Goal: Information Seeking & Learning: Learn about a topic

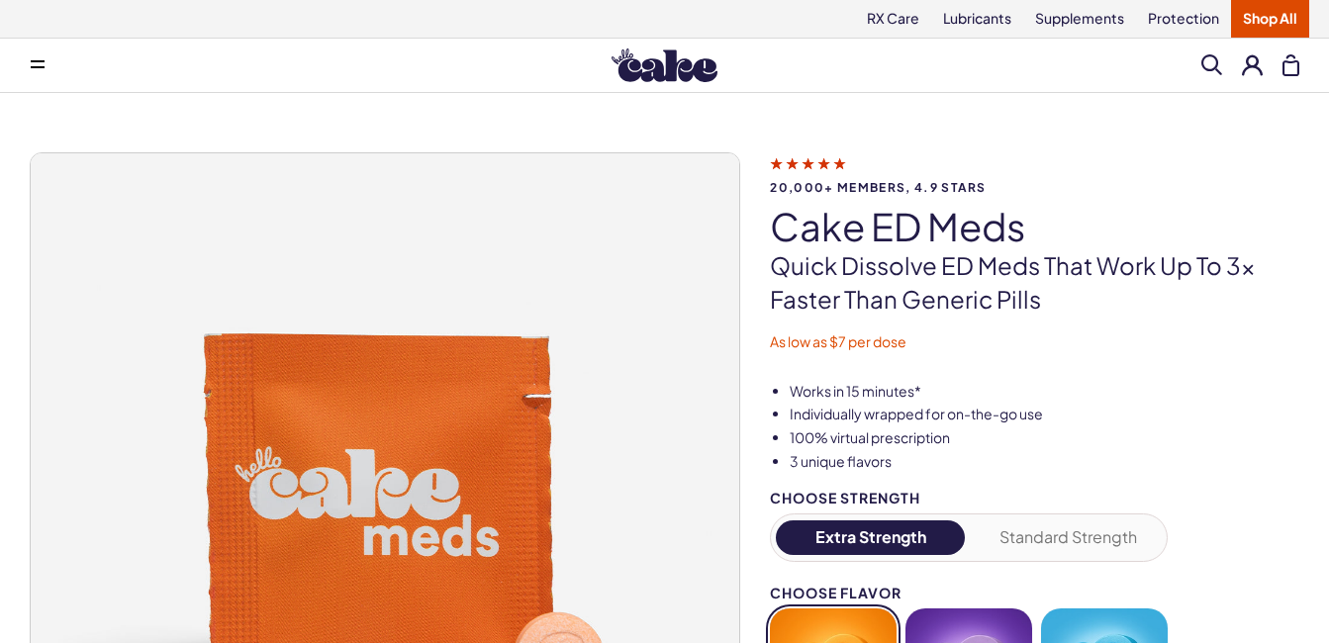
scroll to position [99, 0]
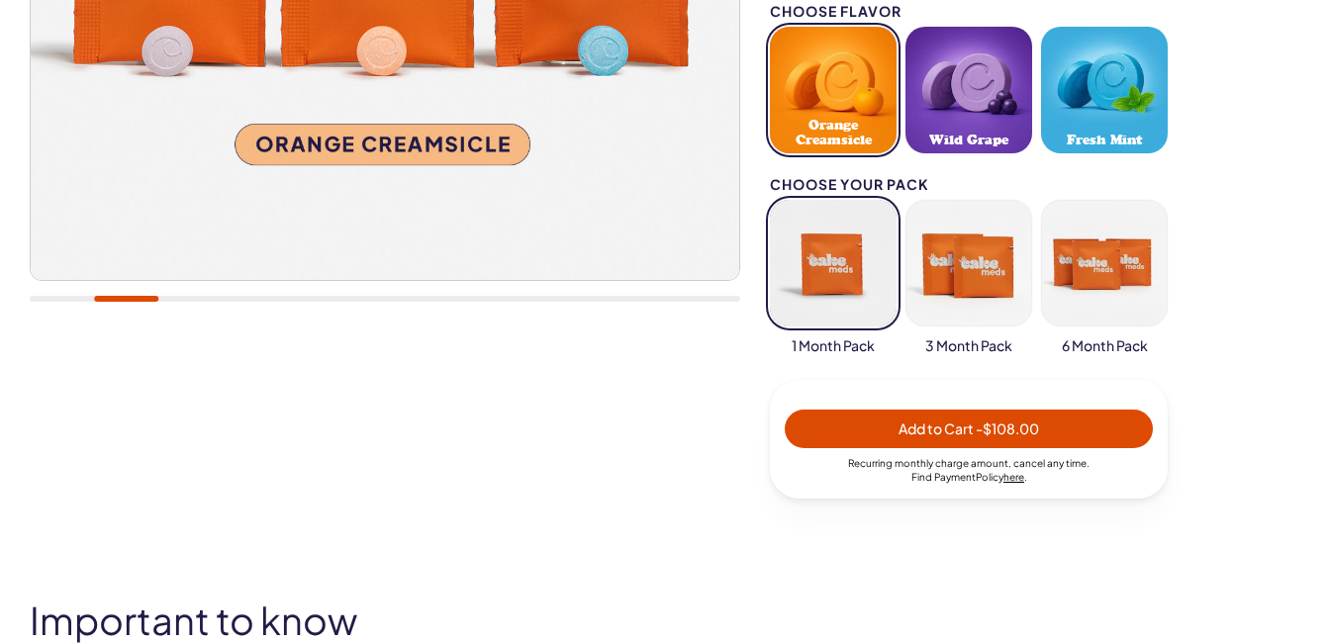
scroll to position [594, 0]
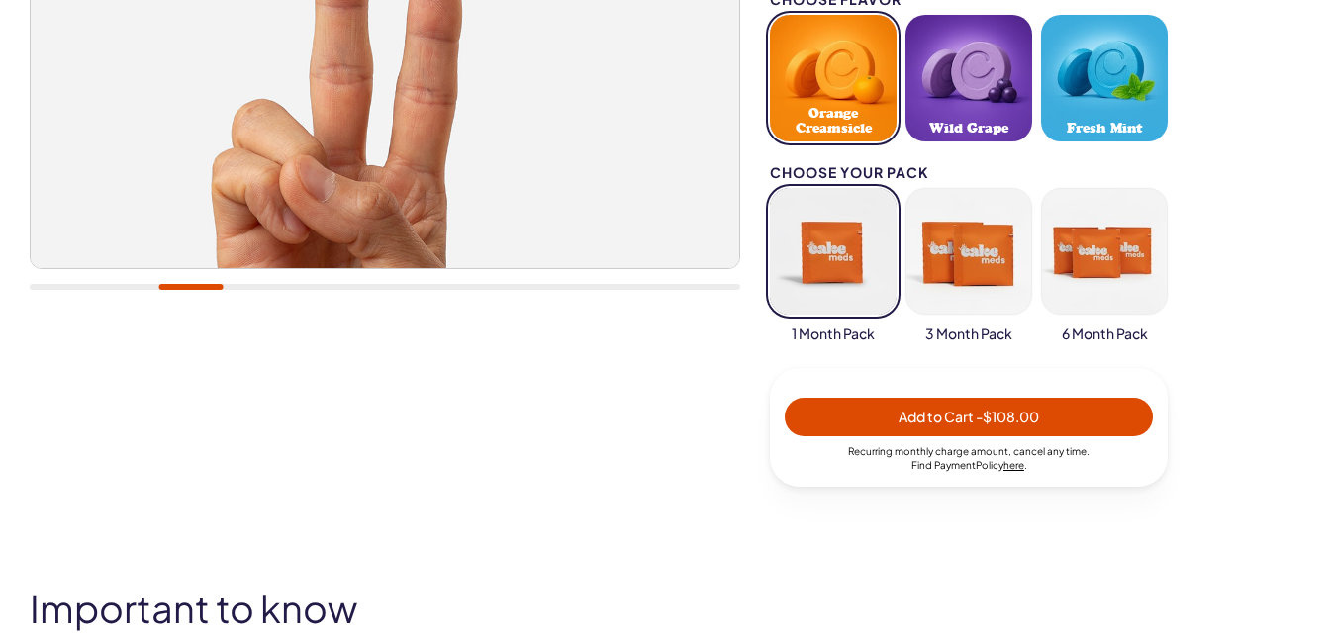
click at [842, 237] on button "button" at bounding box center [833, 251] width 127 height 127
click at [833, 240] on button "button" at bounding box center [833, 251] width 127 height 127
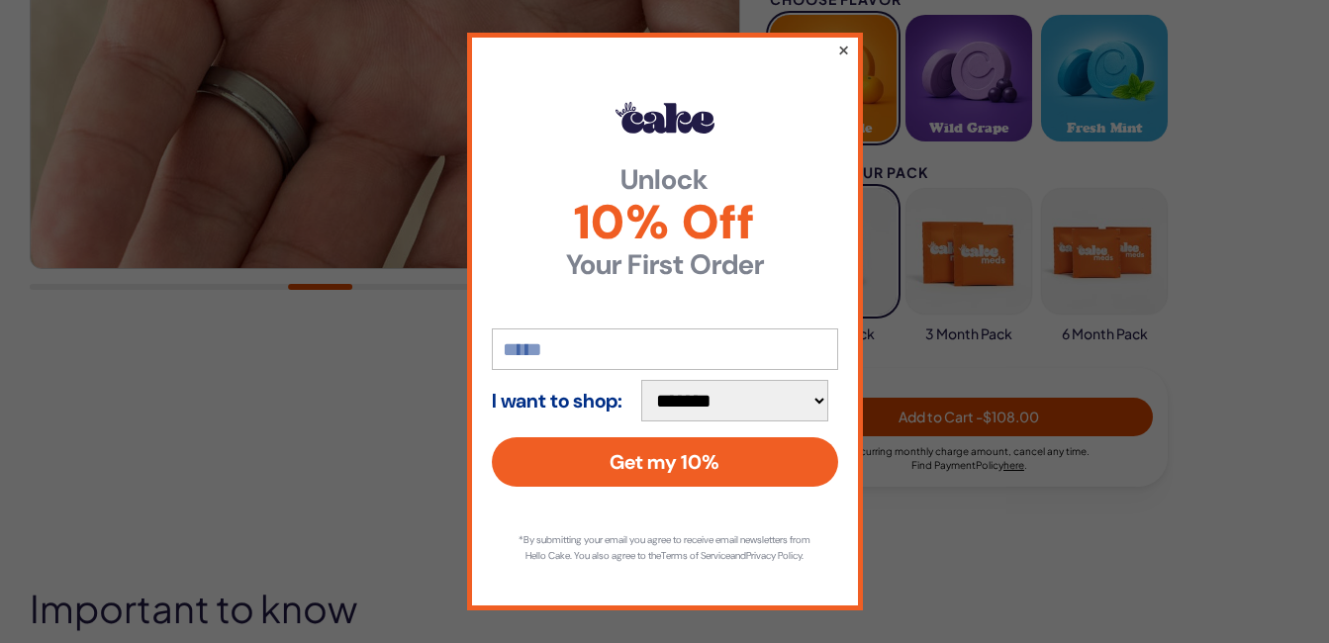
click at [836, 44] on button "×" at bounding box center [842, 50] width 13 height 24
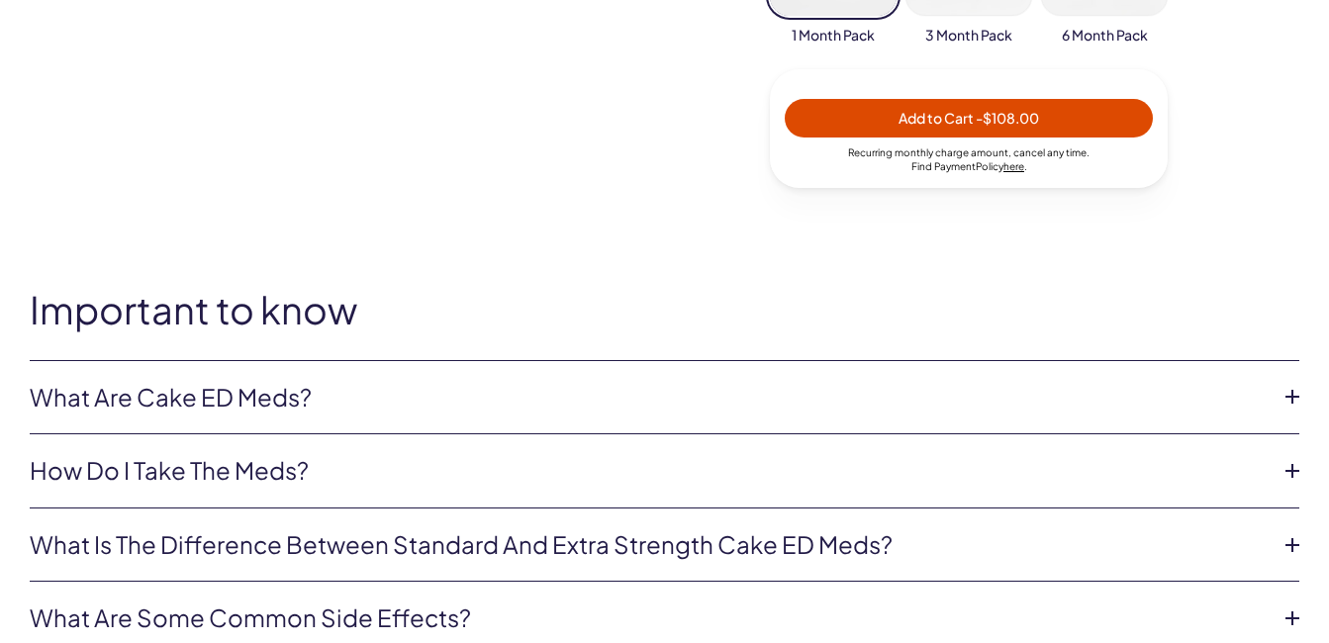
scroll to position [1088, 0]
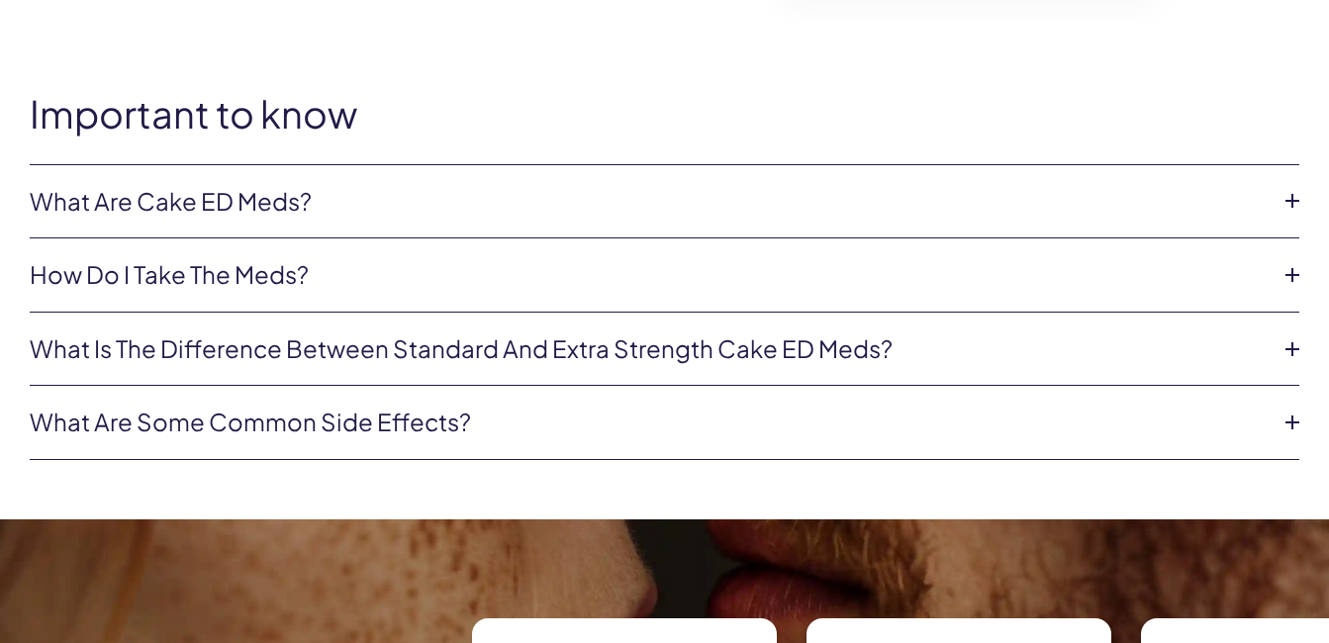
click at [748, 193] on link "What are Cake ED Meds?" at bounding box center [649, 202] width 1238 height 34
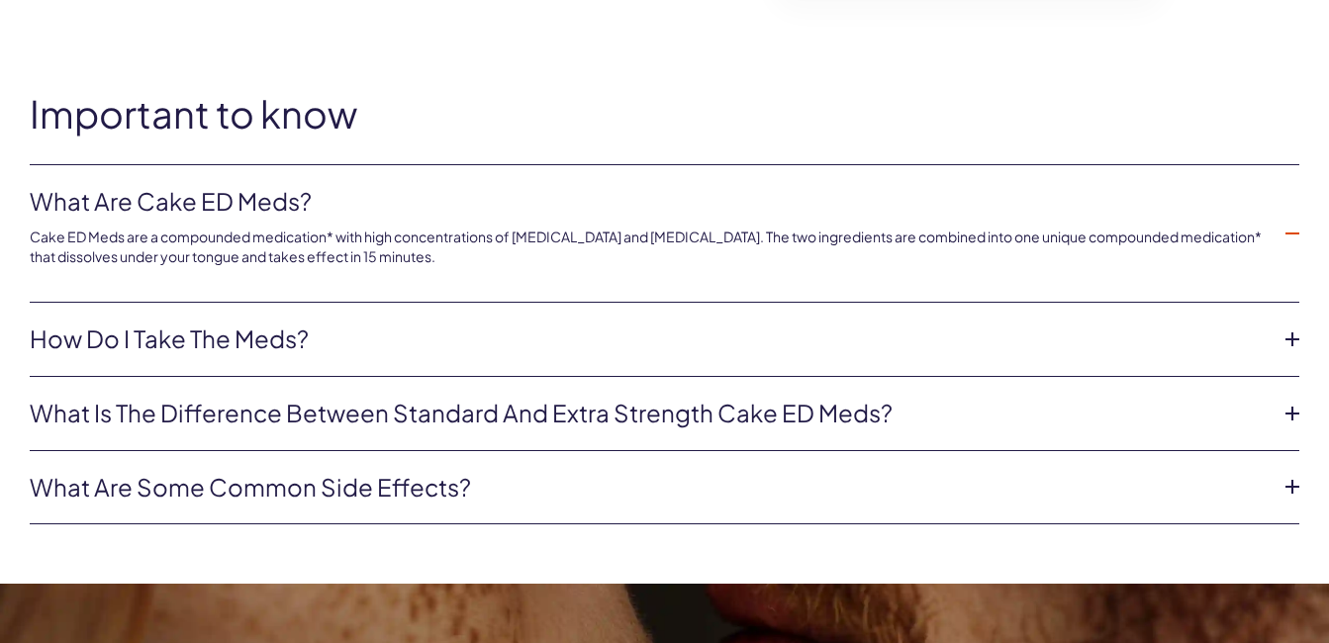
click at [164, 458] on li "What are some common side effects? The common side effects of Cake ED Meds incl…" at bounding box center [664, 488] width 1269 height 74
click at [170, 483] on link "What are some common side effects?" at bounding box center [649, 488] width 1238 height 34
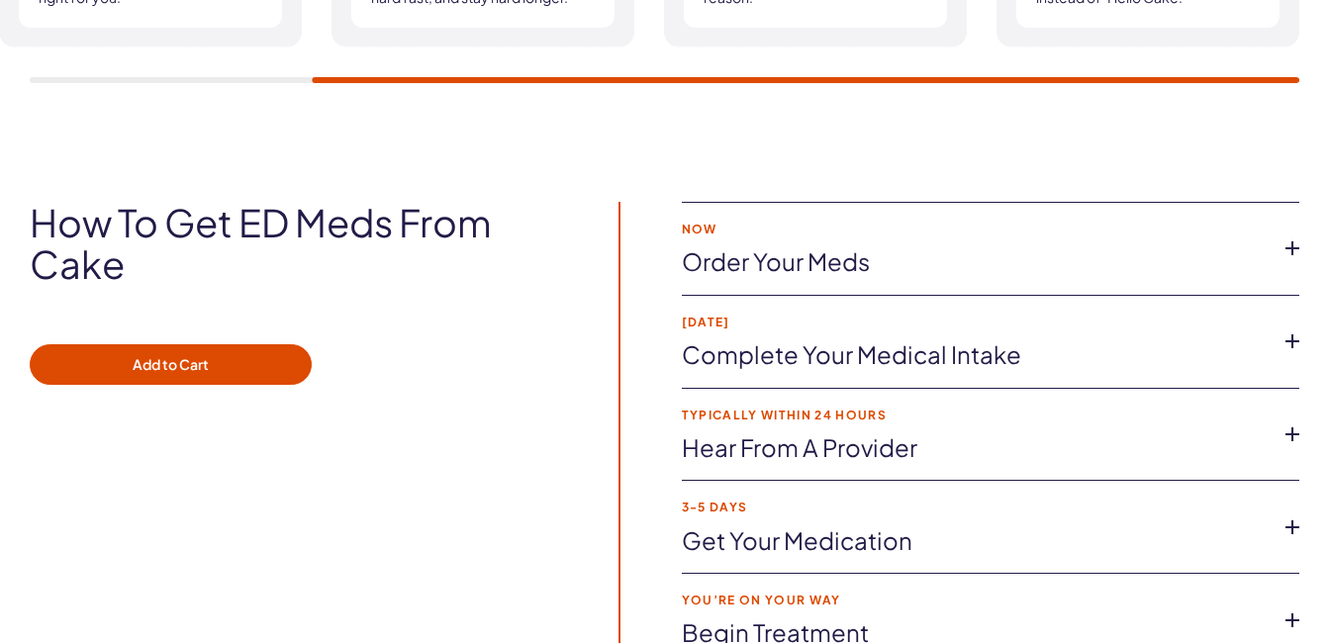
scroll to position [3661, 0]
